Goal: Task Accomplishment & Management: Manage account settings

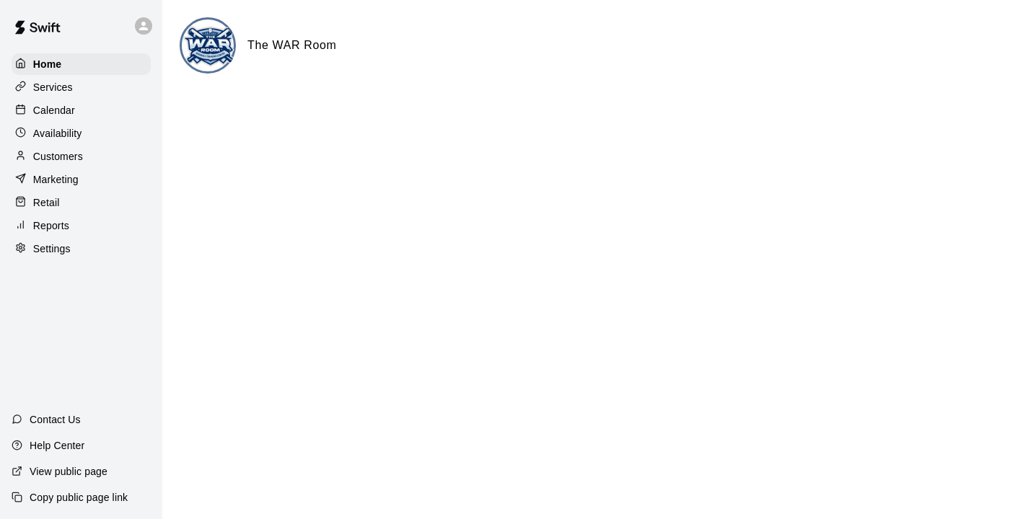
click at [41, 118] on p "Calendar" at bounding box center [54, 110] width 42 height 14
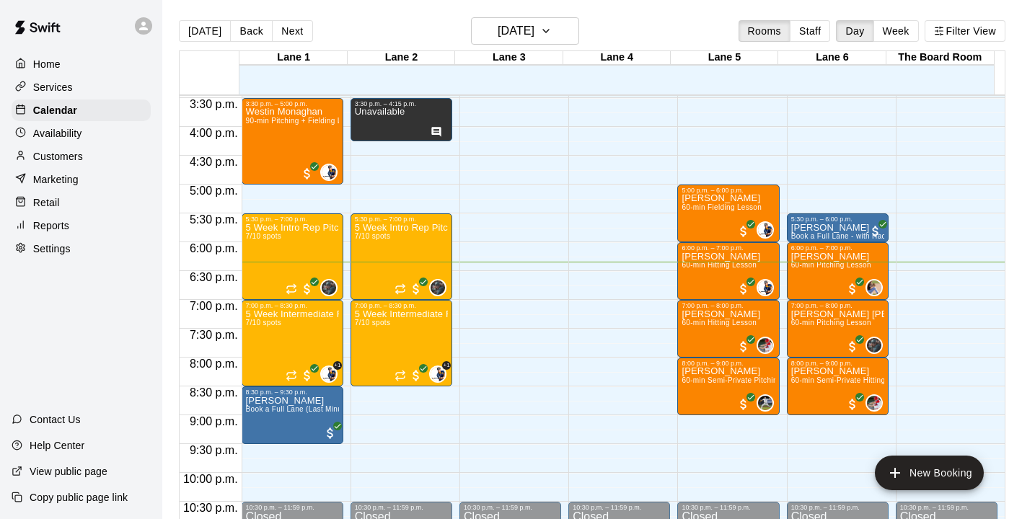
scroll to position [891, 0]
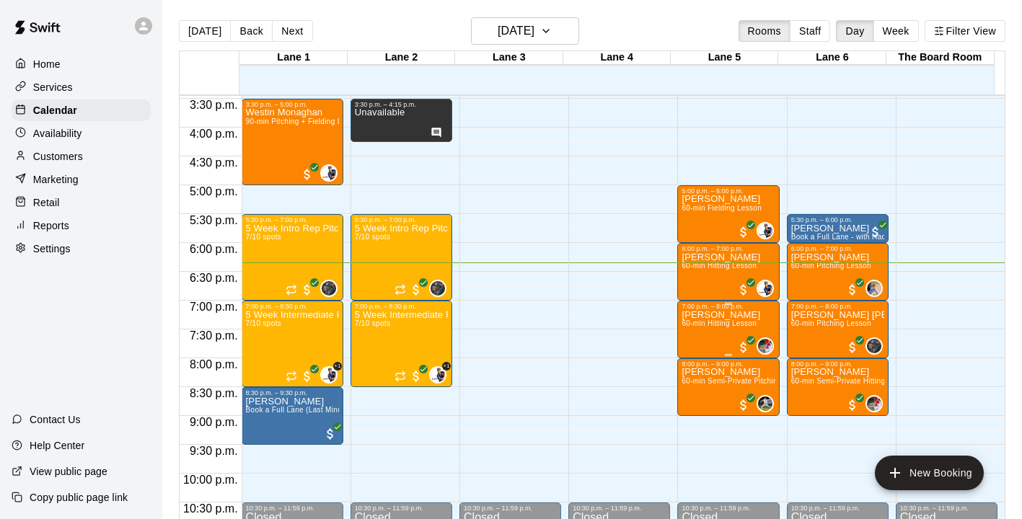
click at [700, 324] on span "60-min Hitting Lesson" at bounding box center [718, 323] width 75 height 8
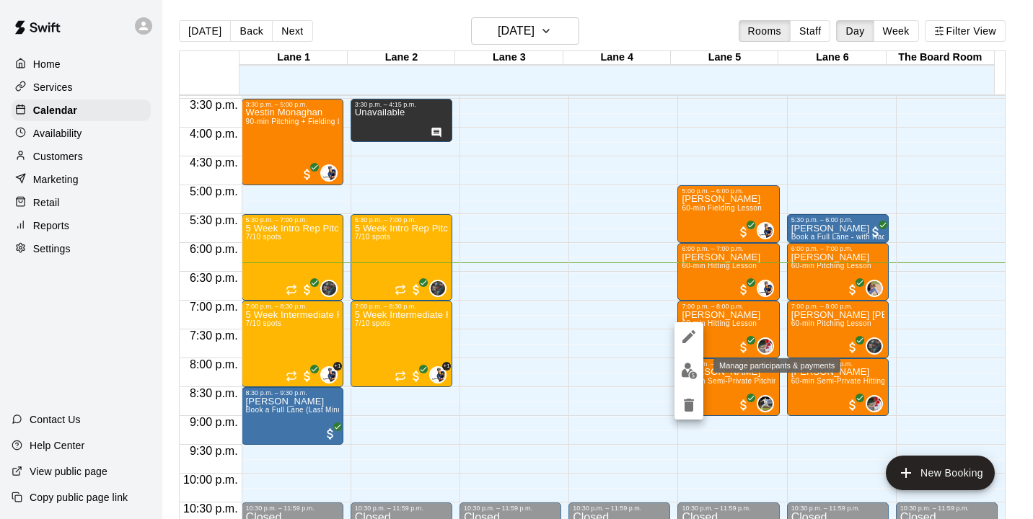
click at [684, 370] on img "edit" at bounding box center [689, 371] width 17 height 17
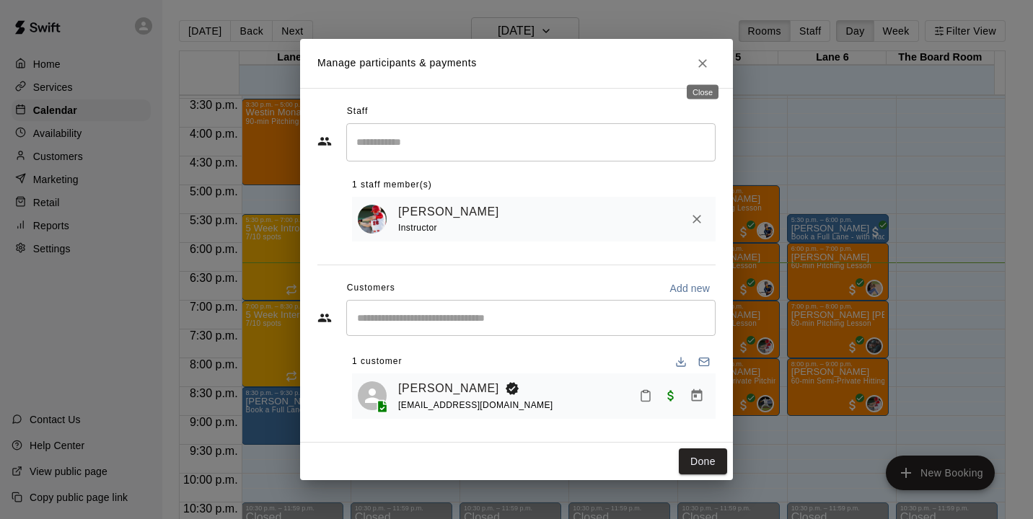
click at [704, 62] on icon "Close" at bounding box center [702, 63] width 14 height 14
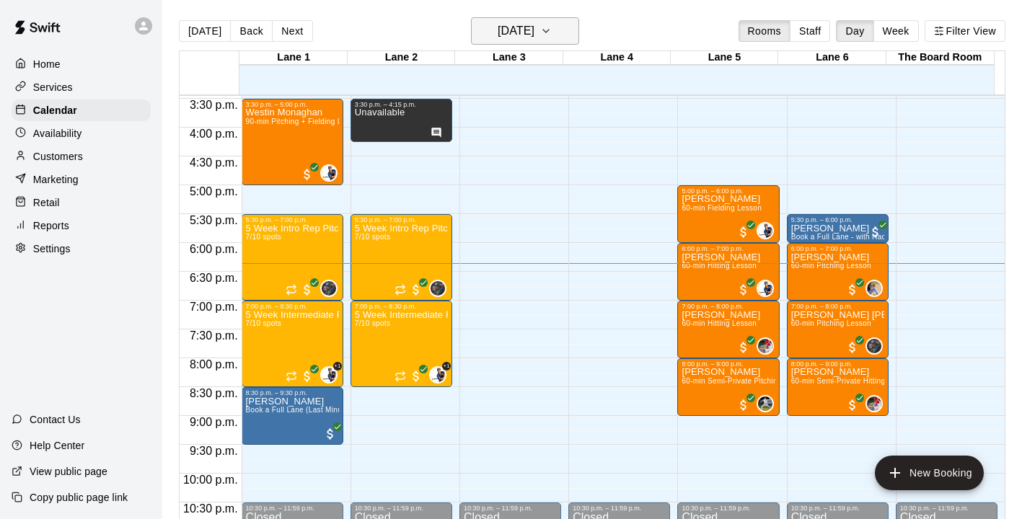
click at [534, 35] on h6 "[DATE]" at bounding box center [516, 31] width 37 height 20
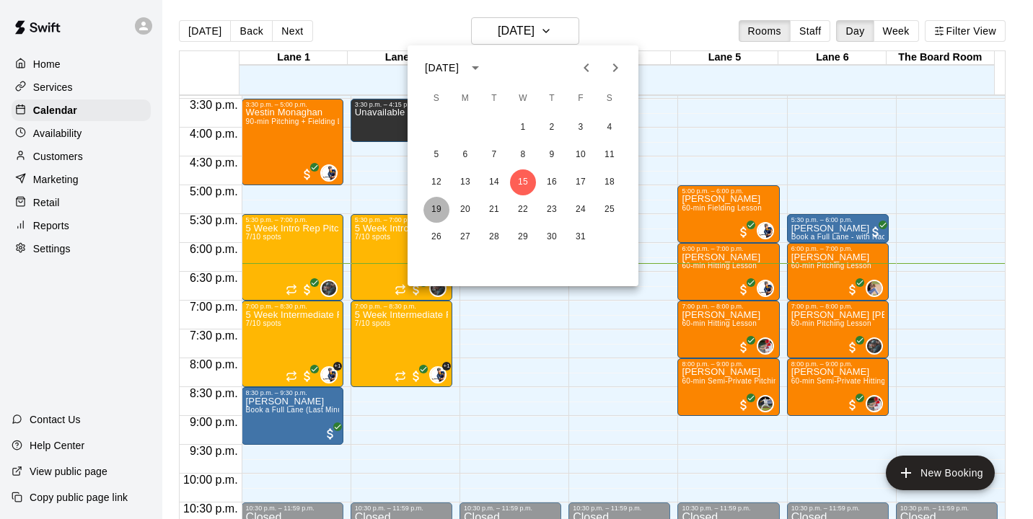
click at [439, 208] on button "19" at bounding box center [436, 210] width 26 height 26
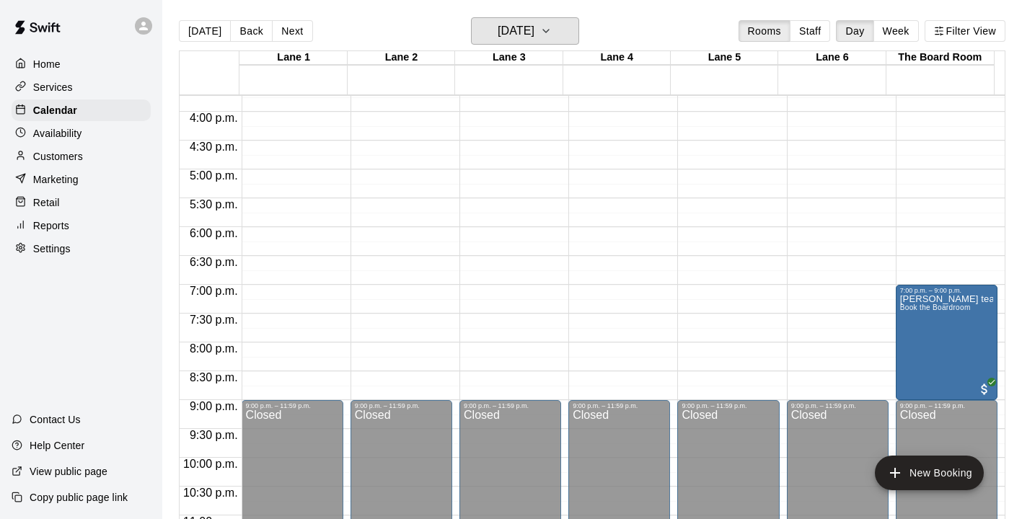
scroll to position [906, 0]
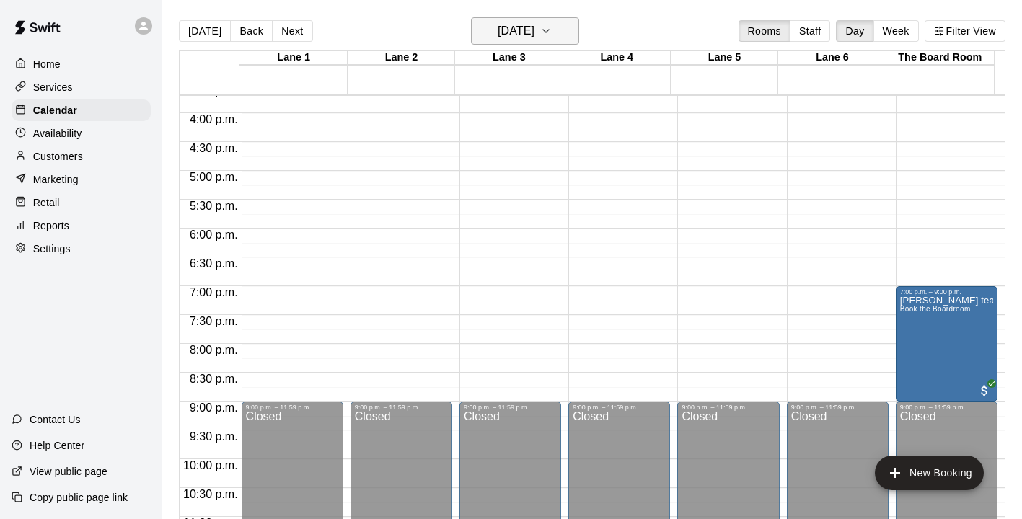
click at [530, 36] on h6 "[DATE]" at bounding box center [516, 31] width 37 height 20
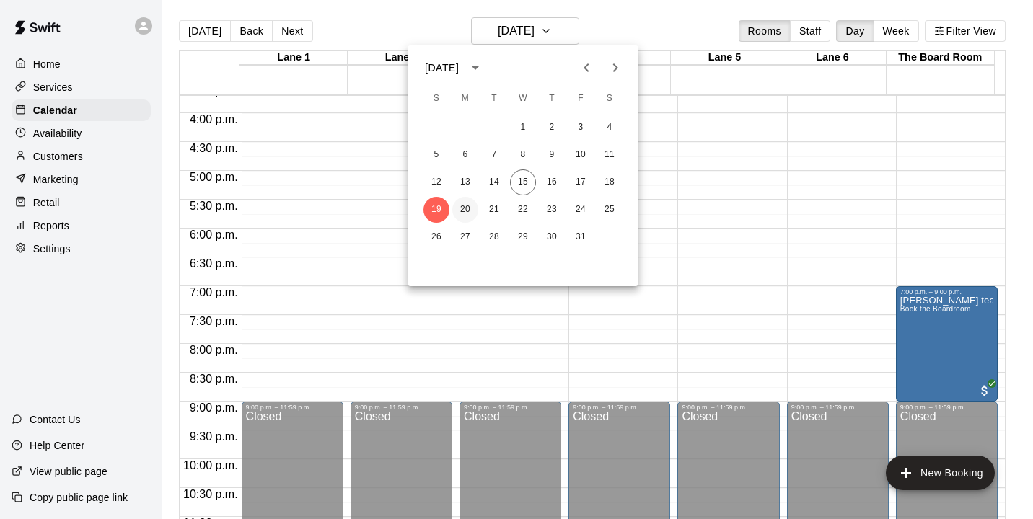
click at [468, 209] on button "20" at bounding box center [465, 210] width 26 height 26
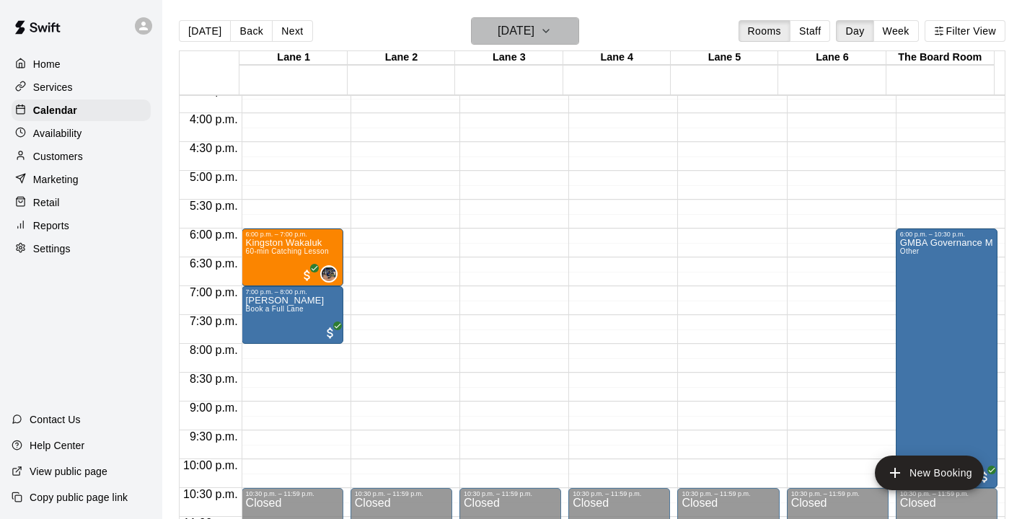
click at [534, 37] on h6 "[DATE]" at bounding box center [516, 31] width 37 height 20
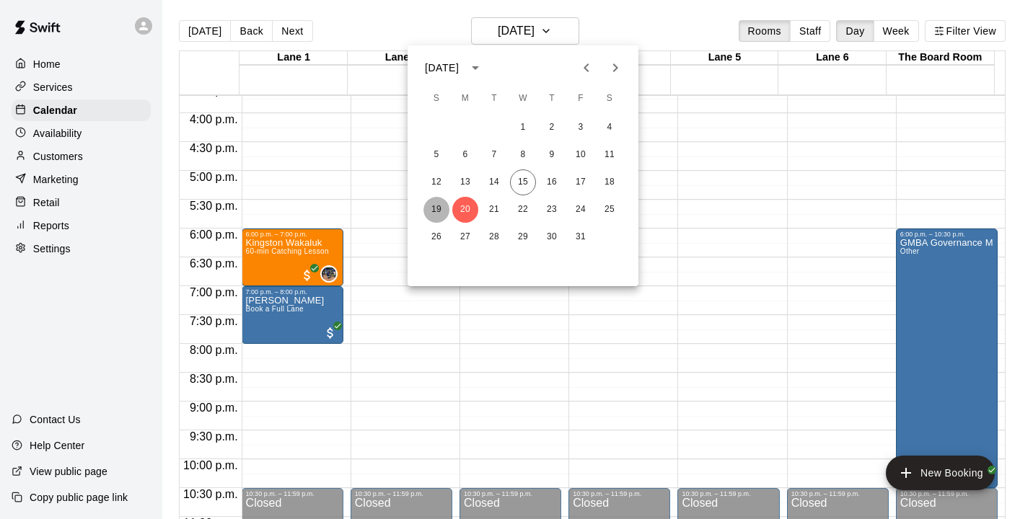
click at [434, 207] on button "19" at bounding box center [436, 210] width 26 height 26
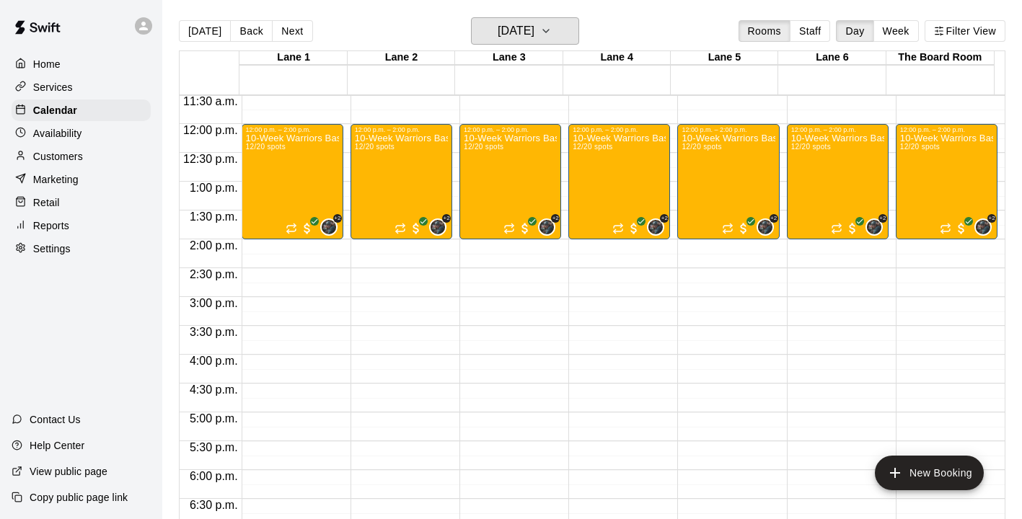
scroll to position [670, 0]
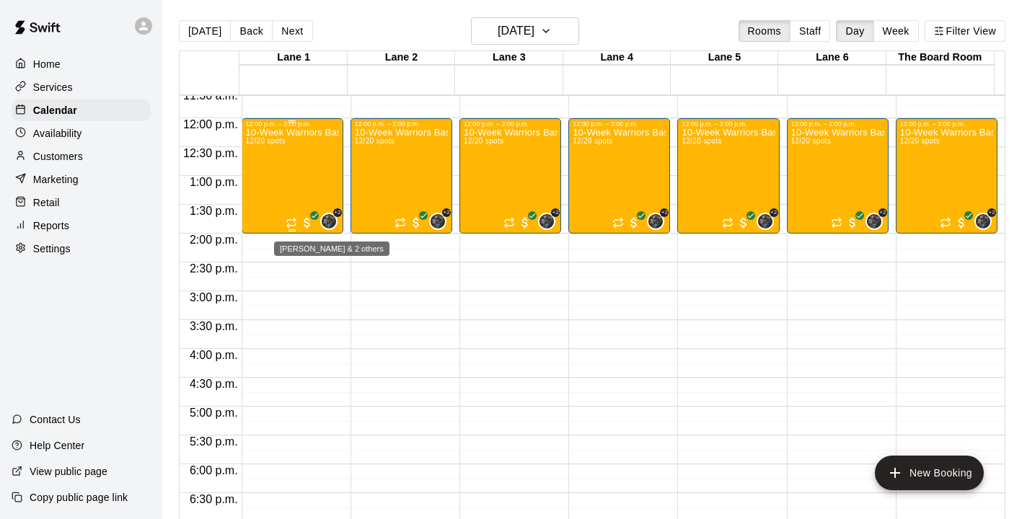
click at [327, 220] on img "Grayden Stauffer & 2 others" at bounding box center [329, 221] width 14 height 14
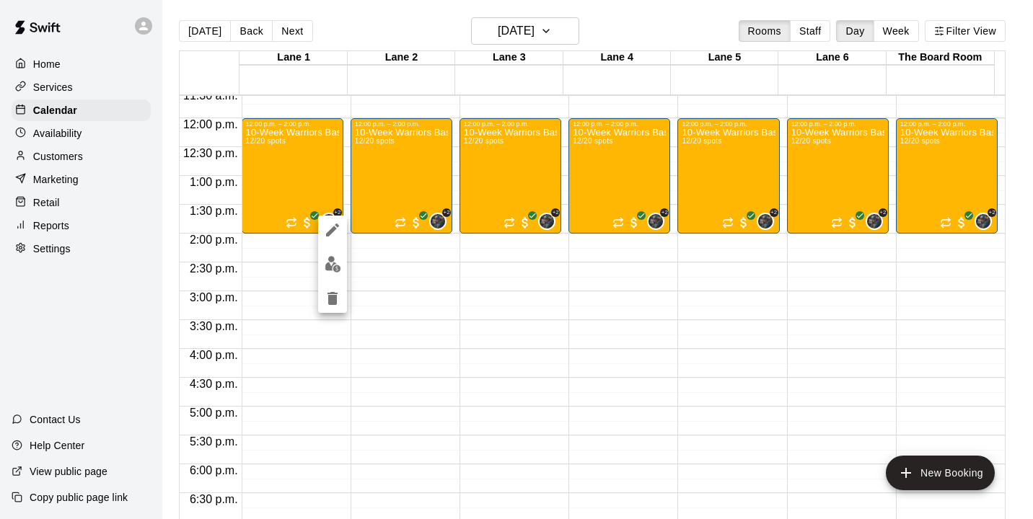
click at [523, 303] on div at bounding box center [516, 259] width 1033 height 519
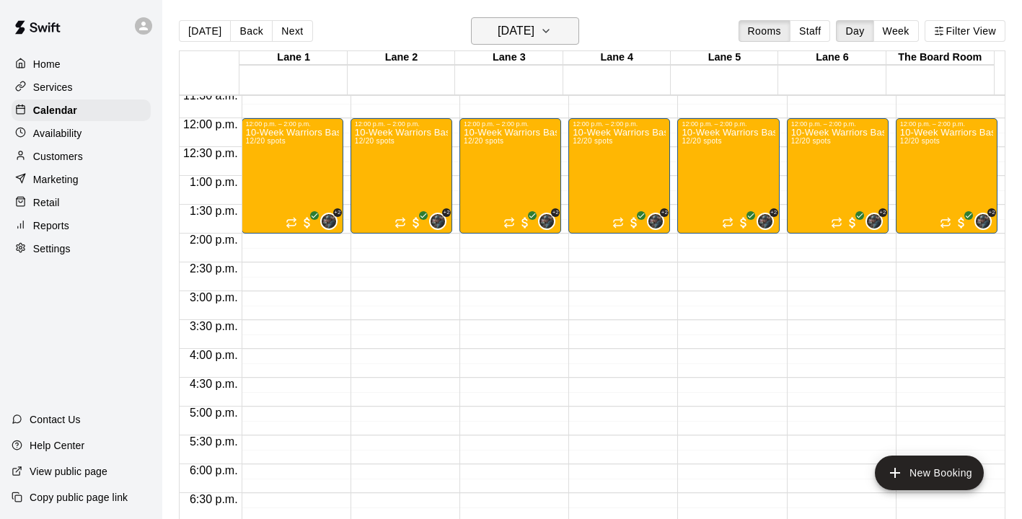
click at [534, 35] on h6 "[DATE]" at bounding box center [516, 31] width 37 height 20
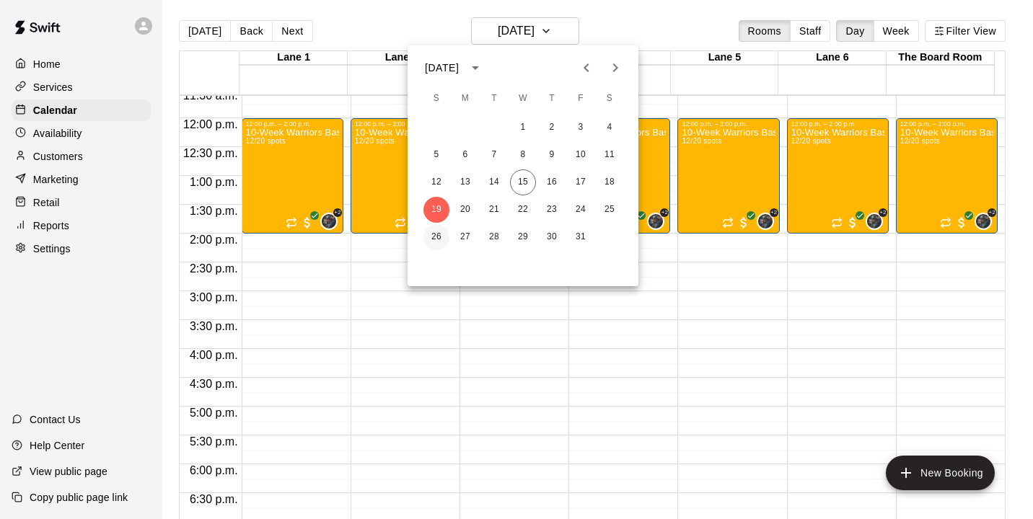
click at [435, 232] on button "26" at bounding box center [436, 237] width 26 height 26
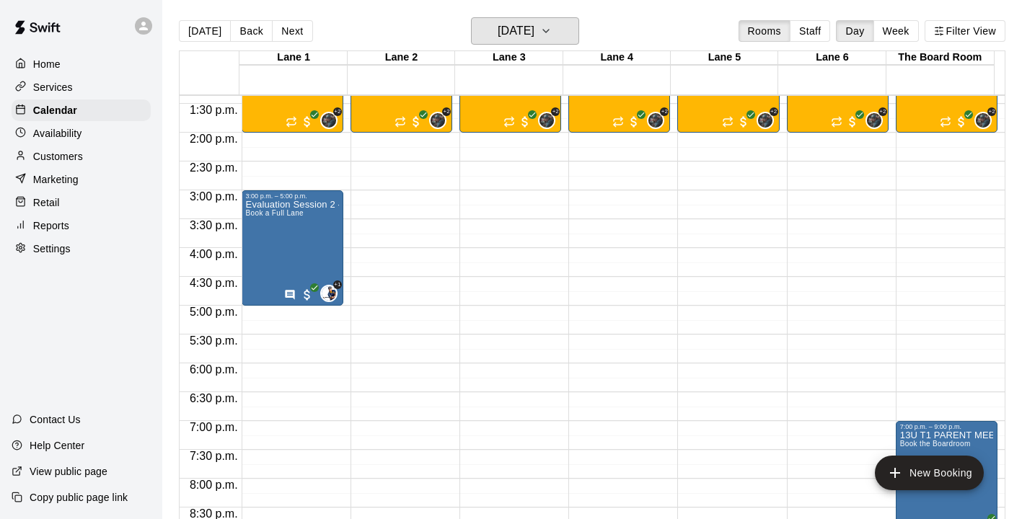
scroll to position [769, 0]
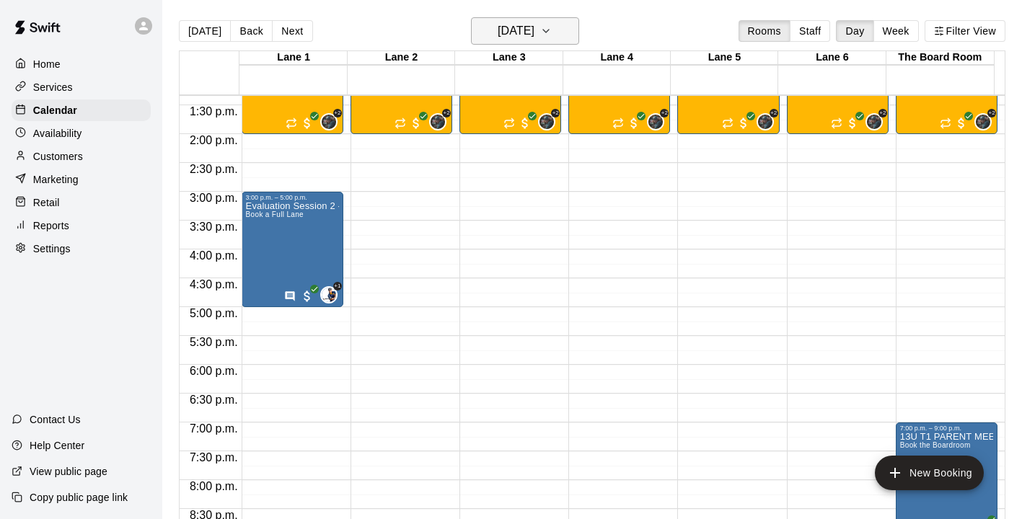
click at [521, 34] on h6 "[DATE]" at bounding box center [516, 31] width 37 height 20
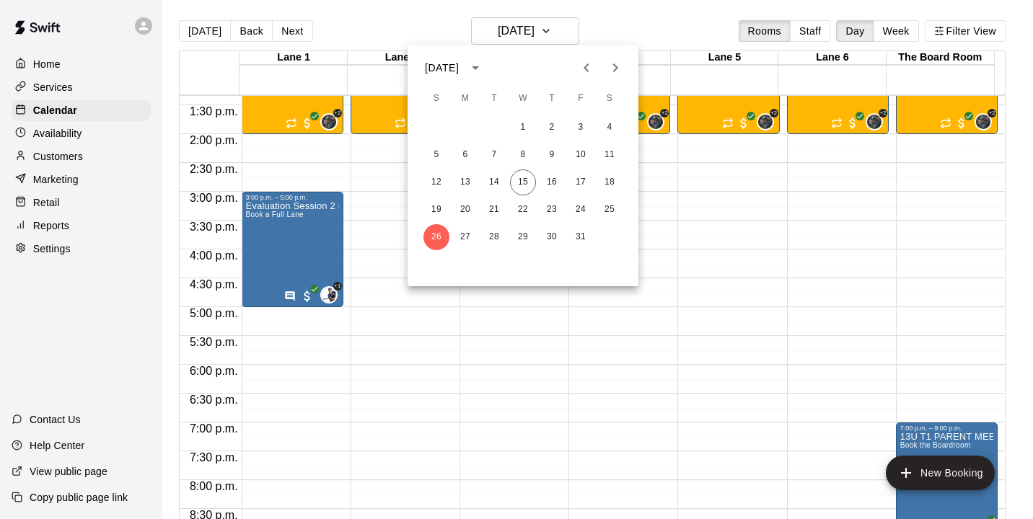
click at [621, 77] on button "Next month" at bounding box center [615, 67] width 29 height 29
click at [432, 155] on button "2" at bounding box center [436, 155] width 26 height 26
